Goal: Check status

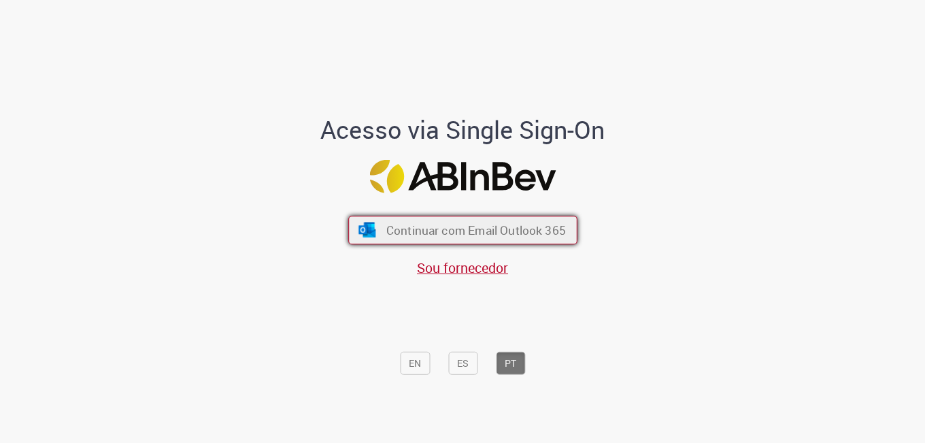
click at [529, 233] on span "Continuar com Email Outlook 365" at bounding box center [476, 230] width 180 height 16
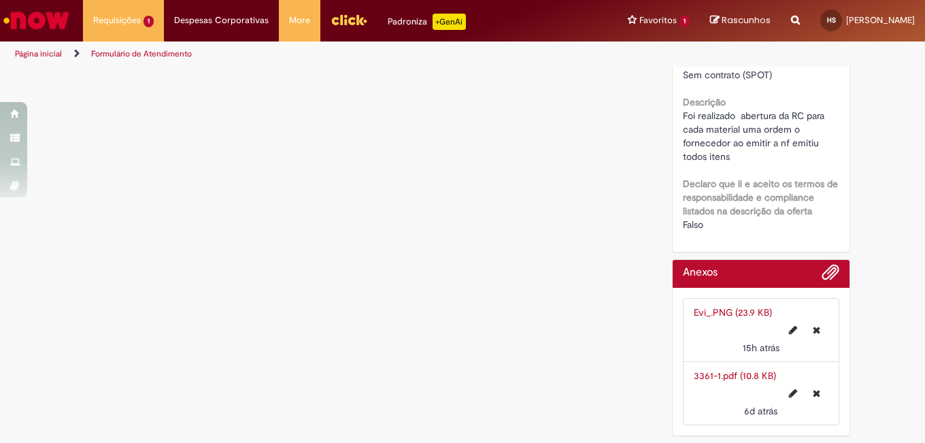
scroll to position [1144, 0]
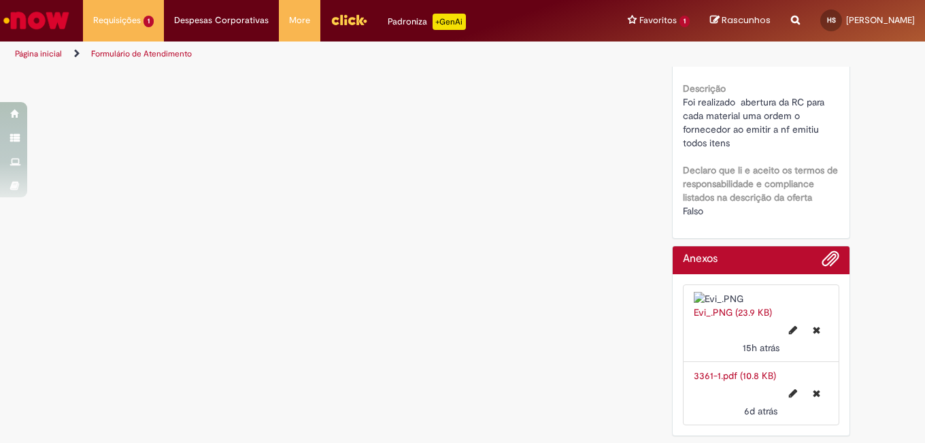
click at [752, 292] on img at bounding box center [761, 299] width 135 height 14
click at [778, 292] on img at bounding box center [761, 299] width 135 height 14
